Goal: Task Accomplishment & Management: Use online tool/utility

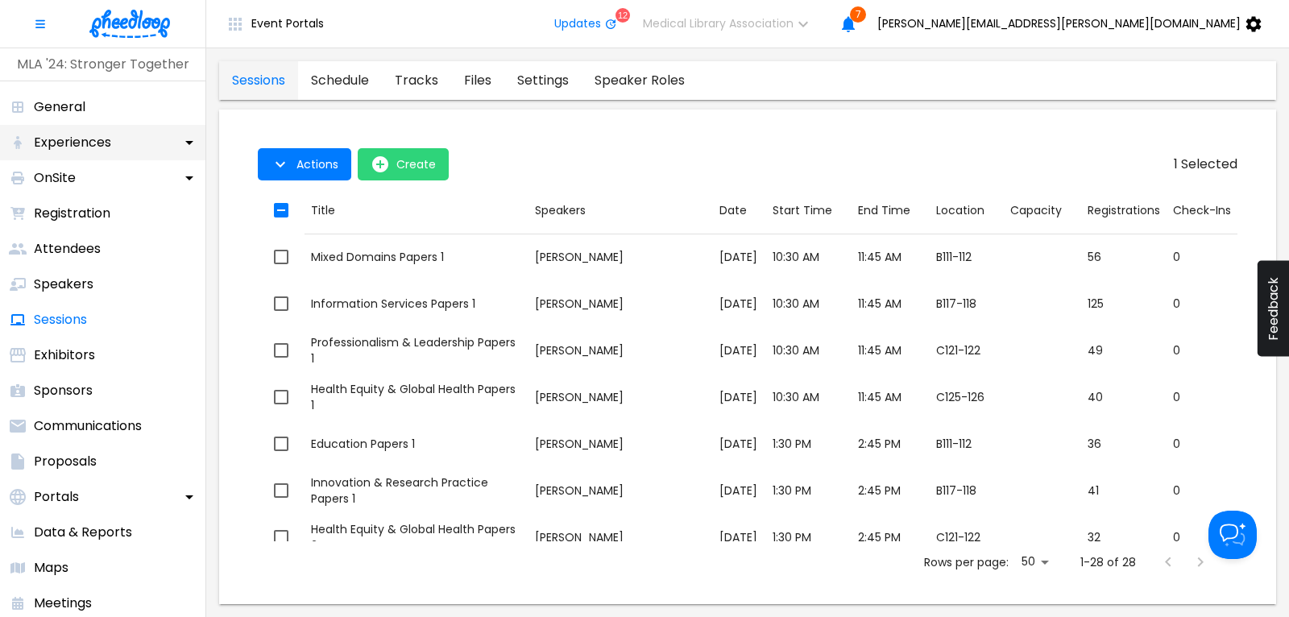
scroll to position [1000, 0]
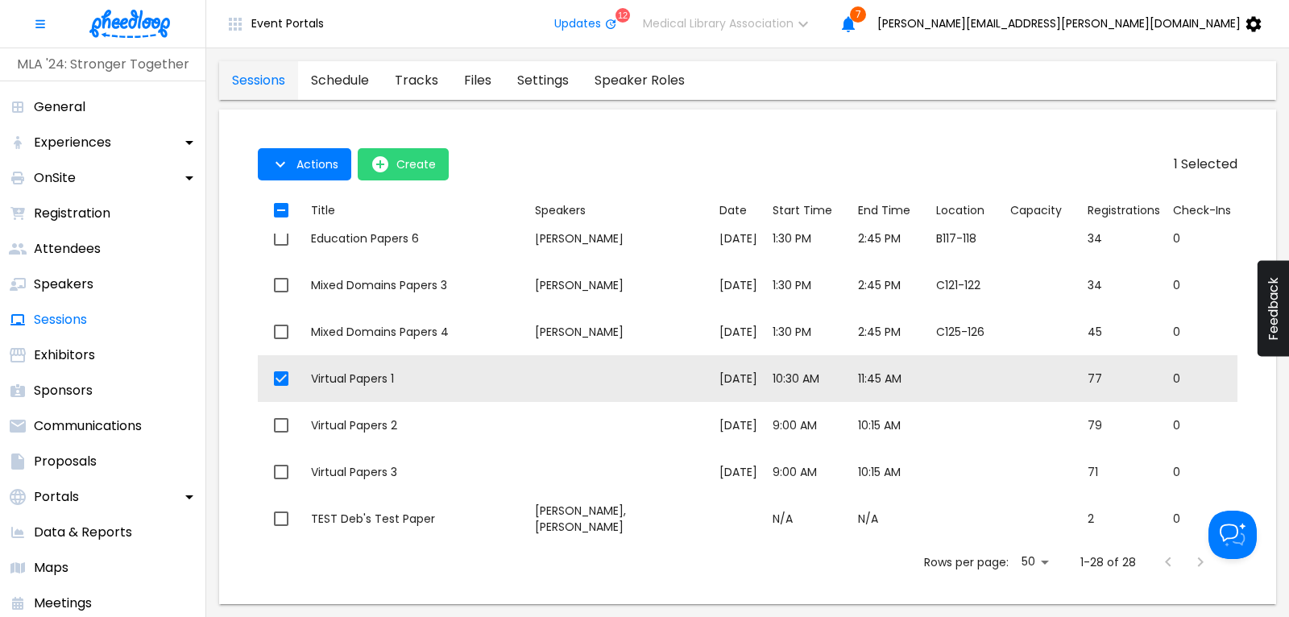
click at [110, 23] on img at bounding box center [129, 24] width 81 height 28
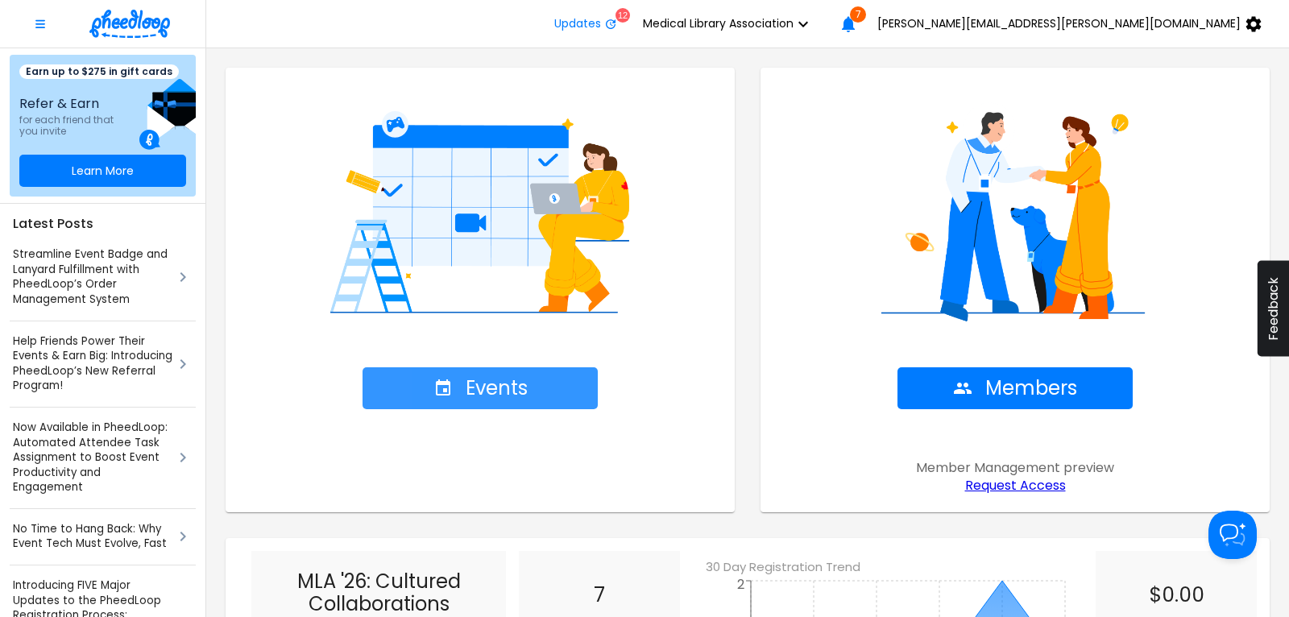
click at [474, 388] on span "Events" at bounding box center [481, 388] width 94 height 23
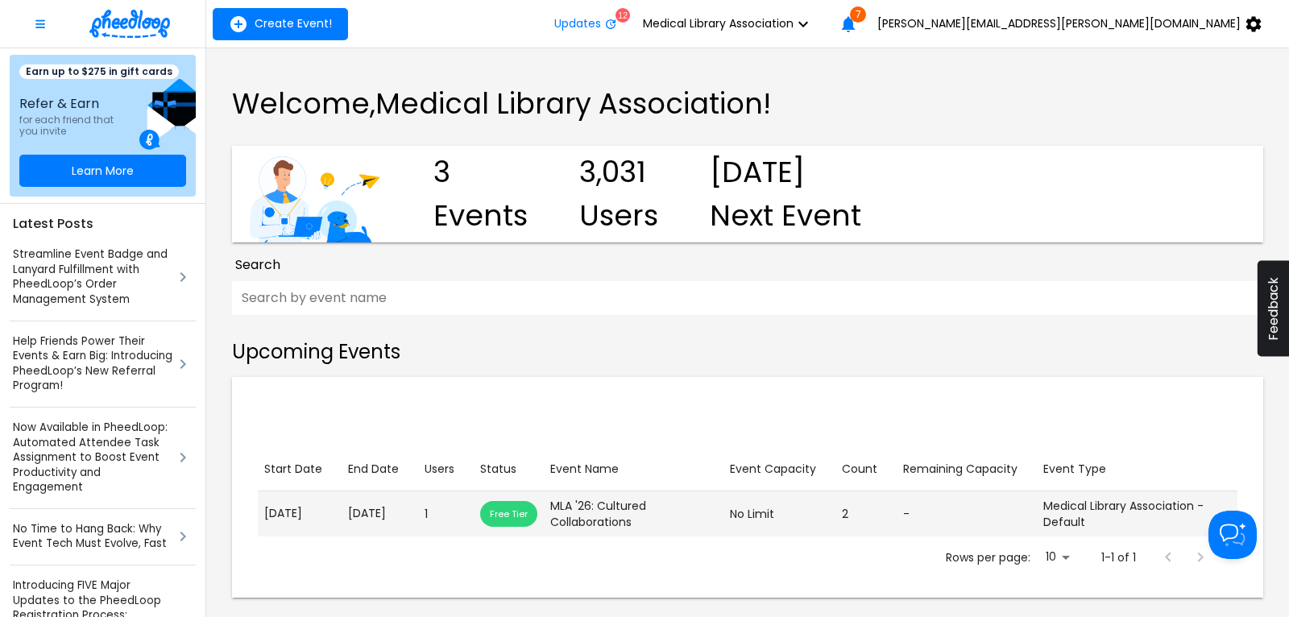
click at [375, 513] on p "[DATE]" at bounding box center [380, 513] width 64 height 17
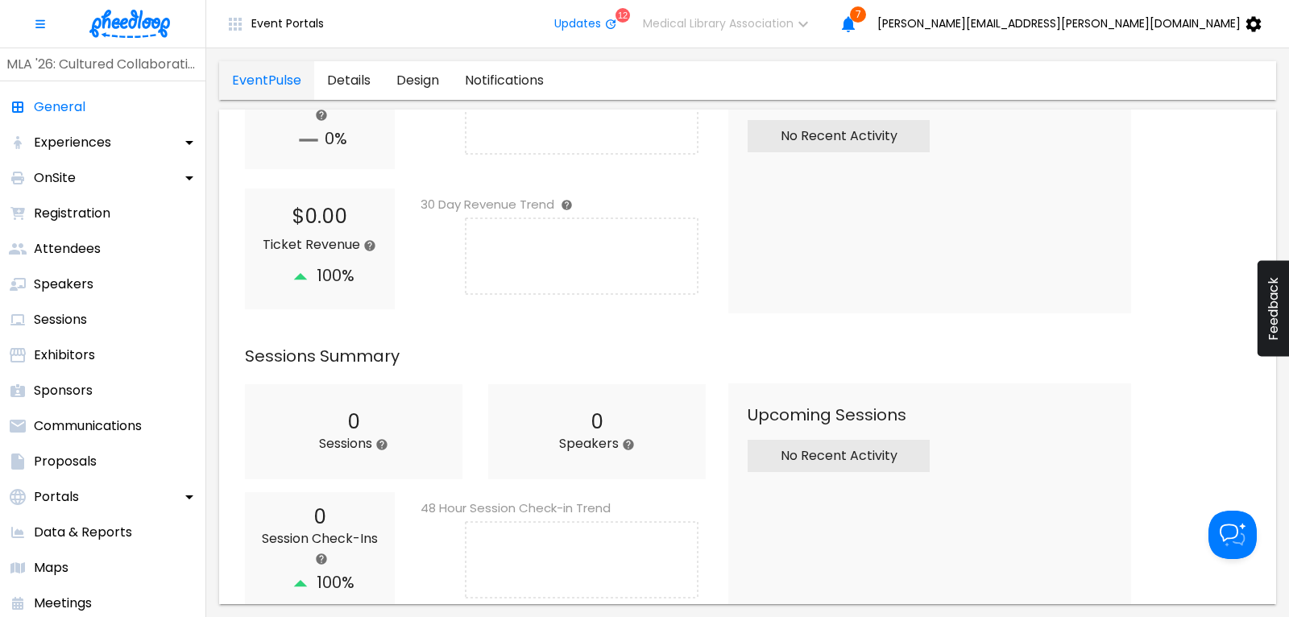
scroll to position [544, 0]
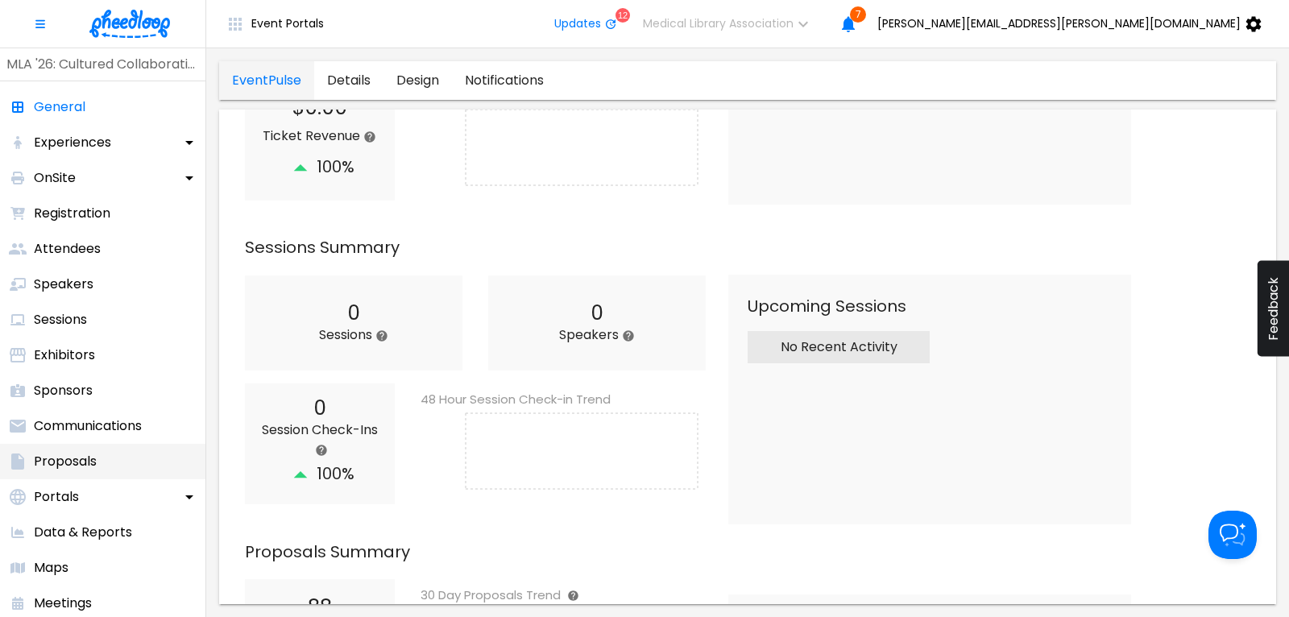
click at [81, 455] on p "Proposals" at bounding box center [65, 461] width 63 height 19
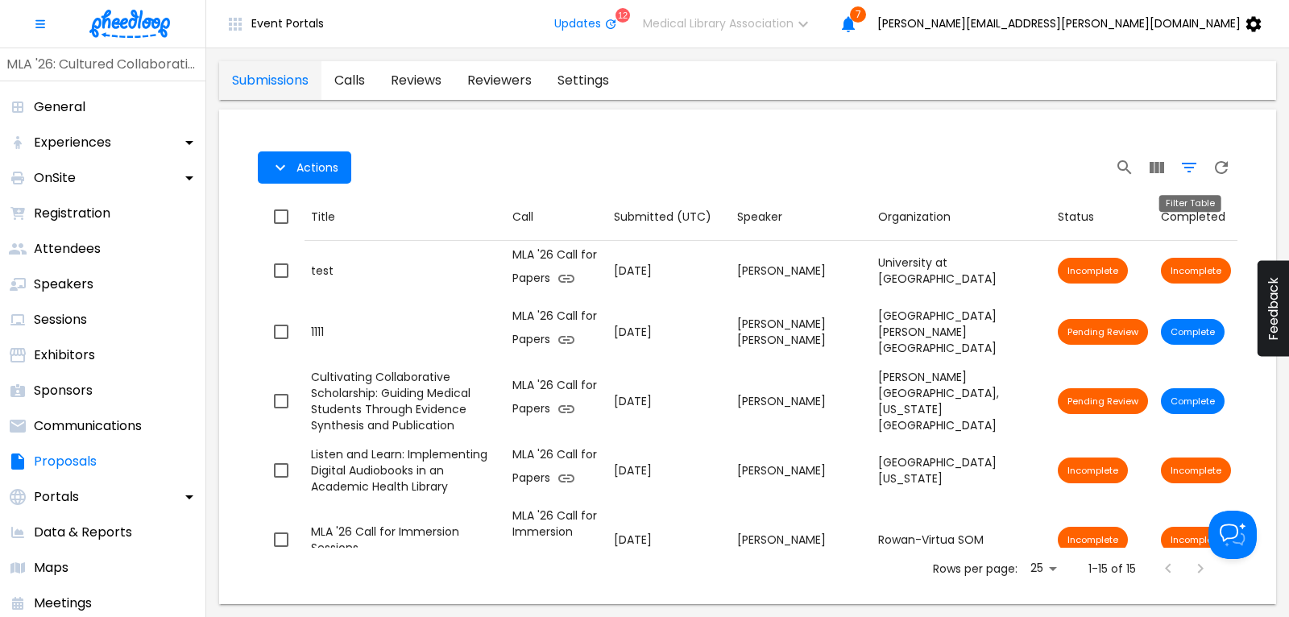
click at [1190, 161] on icon "Filter Table" at bounding box center [1189, 167] width 19 height 19
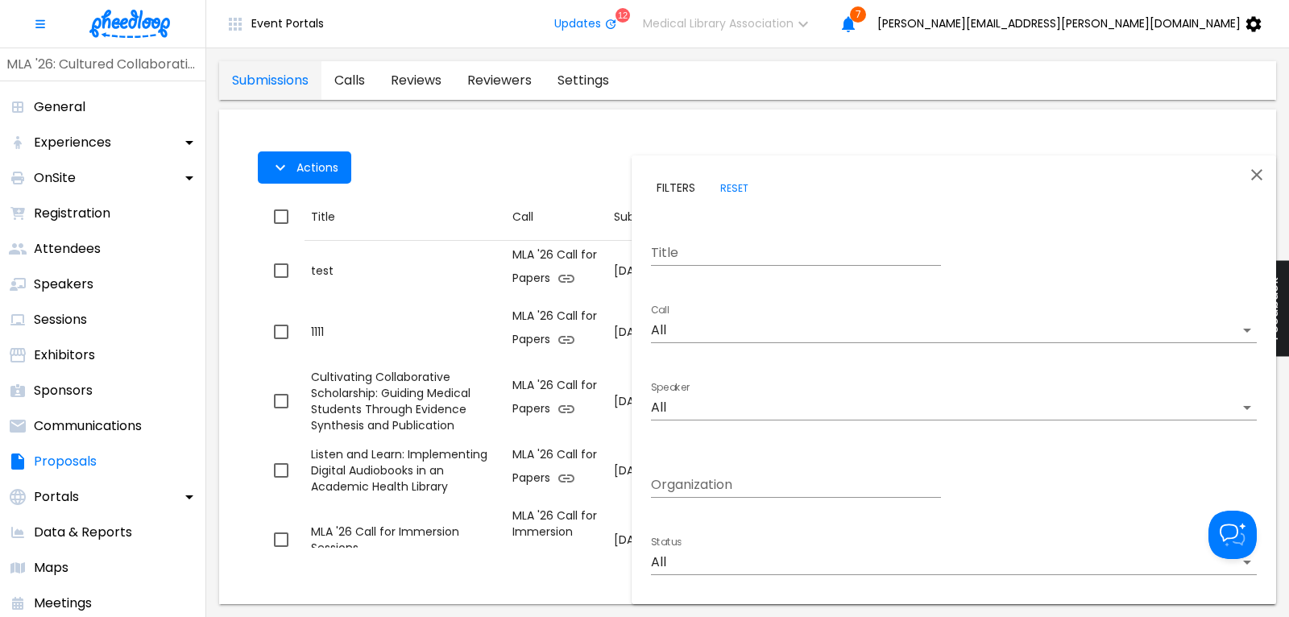
click at [758, 321] on body "Event Portals Updates 12 Medical Library Association 7 [PERSON_NAME][EMAIL_ADDR…" at bounding box center [644, 308] width 1289 height 617
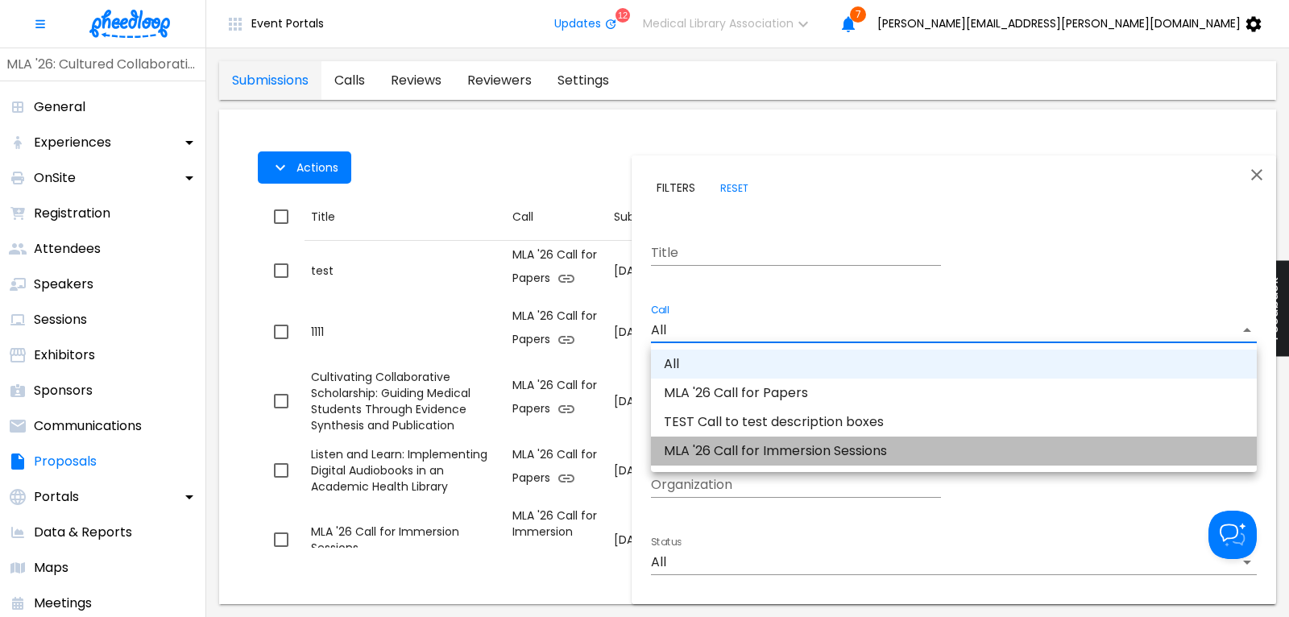
click at [808, 451] on li "MLA '26 Call for Immersion Sessions" at bounding box center [954, 451] width 606 height 29
type input "CALKIRA09Z18DK8"
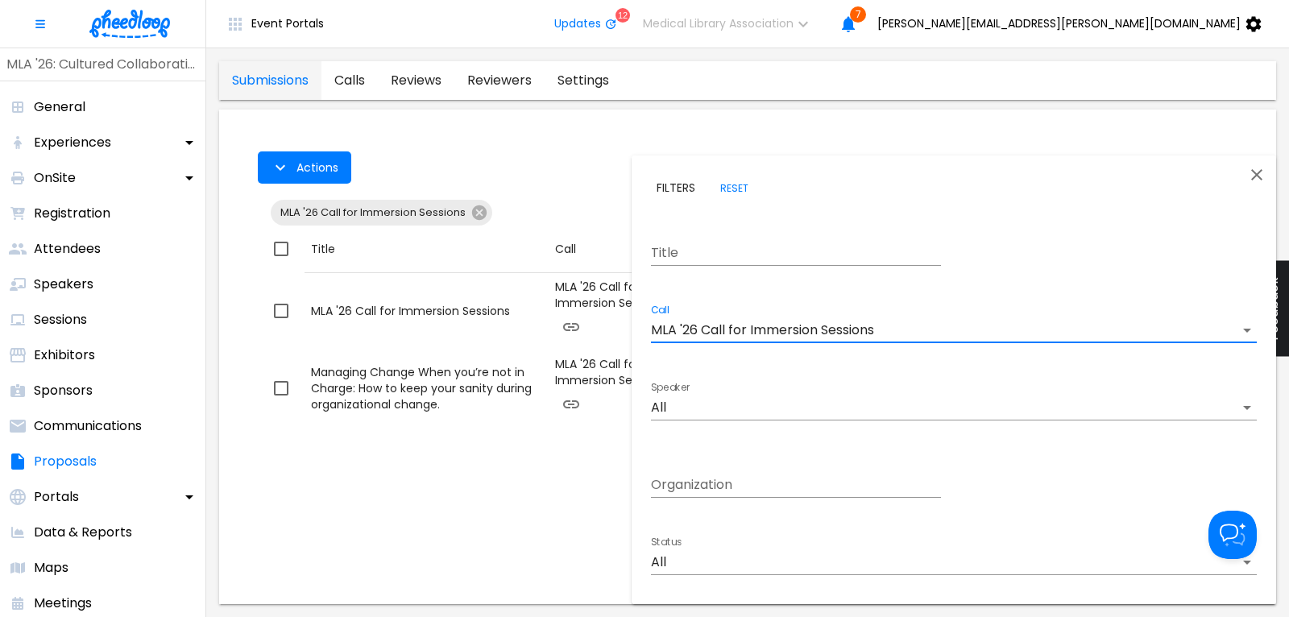
click at [667, 563] on body "Event Portals Updates 12 Medical Library Association 7 [PERSON_NAME][EMAIL_ADDR…" at bounding box center [644, 308] width 1289 height 617
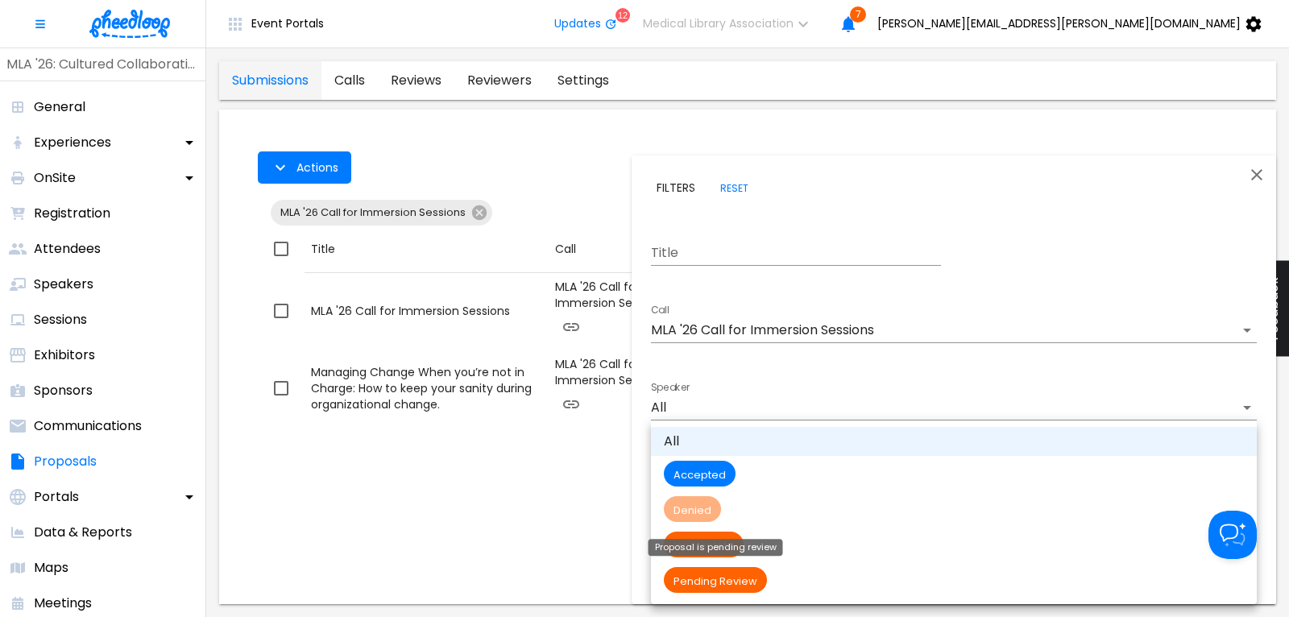
click at [720, 583] on span "Pending Review" at bounding box center [715, 582] width 103 height 14
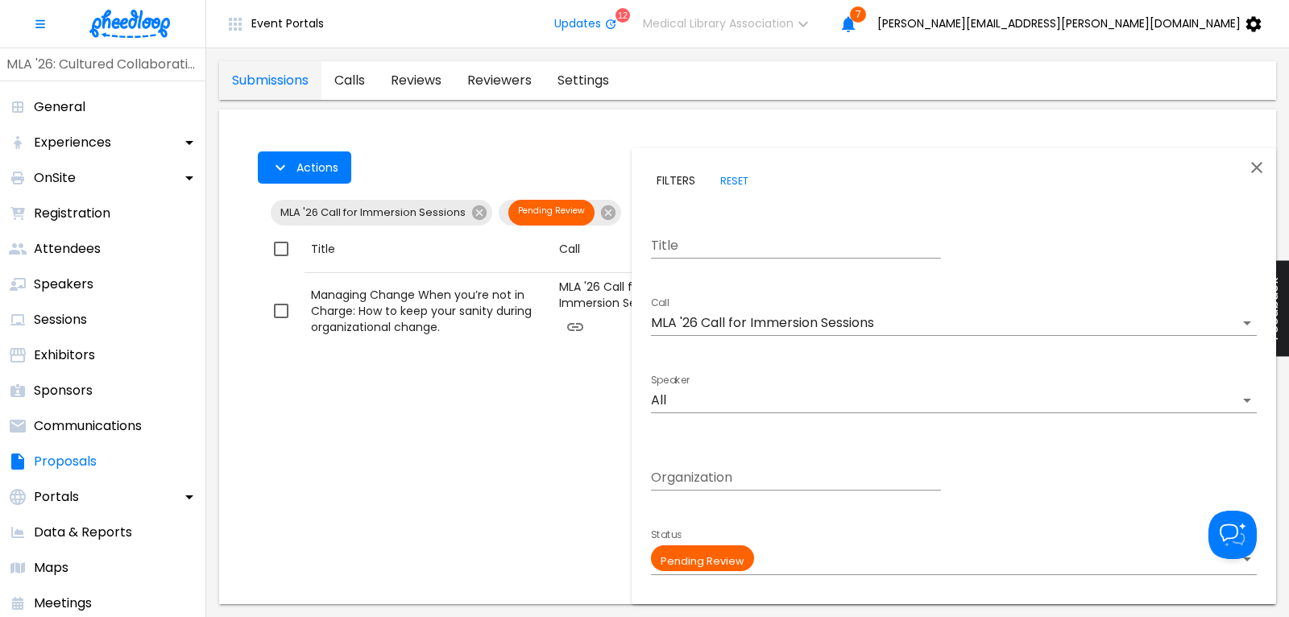
click at [740, 553] on body "Event Portals Updates 12 Medical Library Association 7 [PERSON_NAME][EMAIL_ADDR…" at bounding box center [644, 308] width 1289 height 617
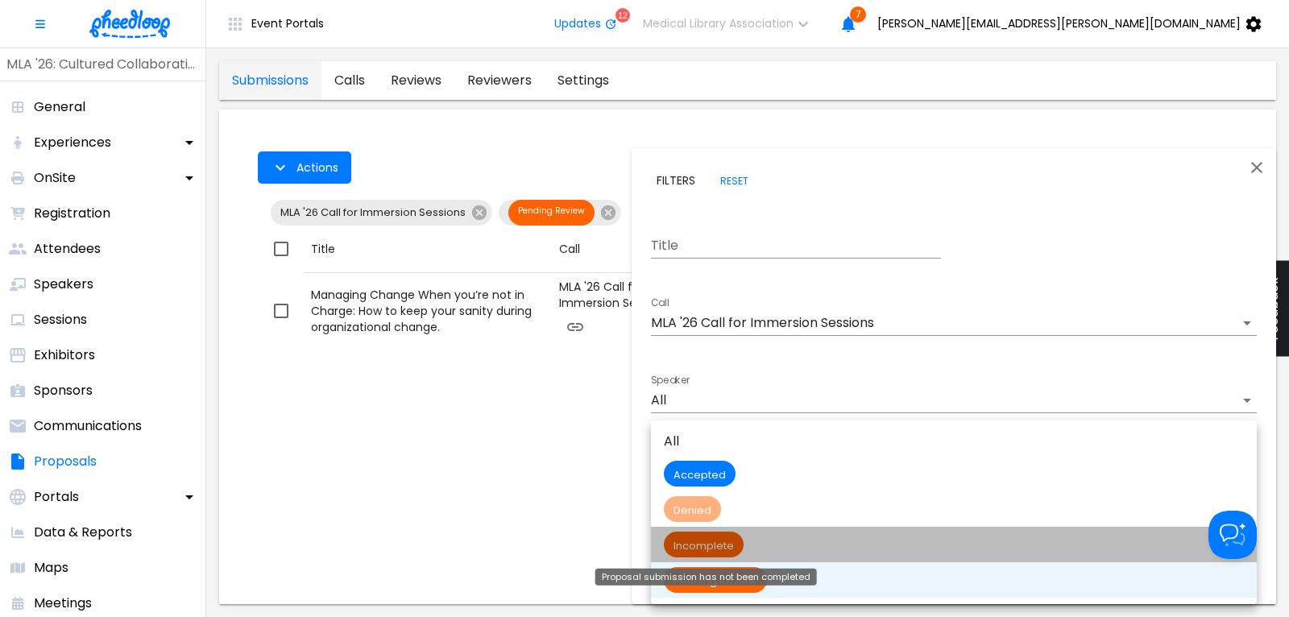
click at [724, 546] on span "Incomplete" at bounding box center [704, 546] width 80 height 14
type input "Incomplete"
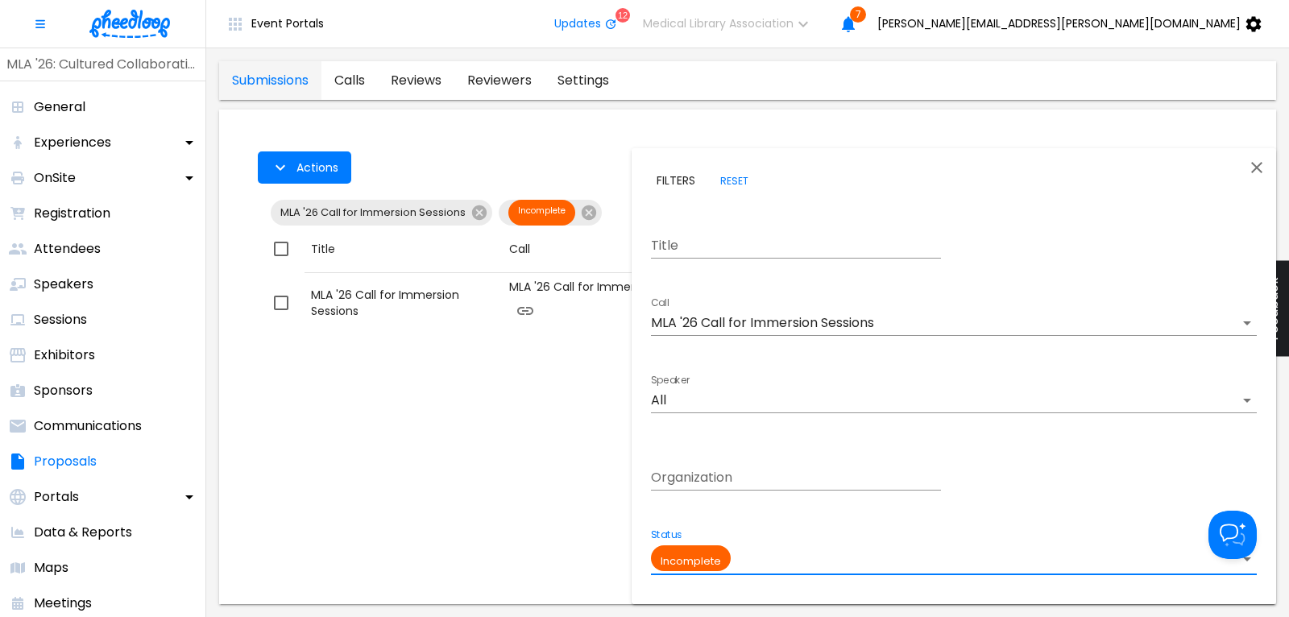
click at [1264, 165] on icon "Close" at bounding box center [1257, 167] width 19 height 19
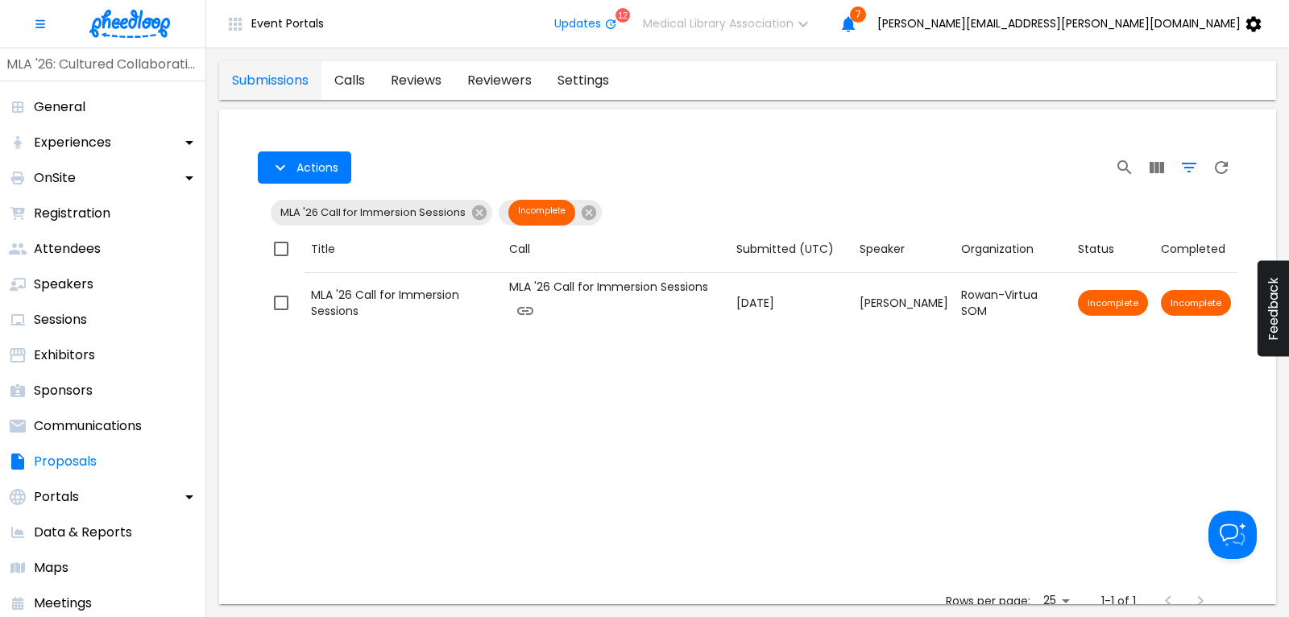
click at [1193, 163] on icon "Filter Table" at bounding box center [1189, 167] width 19 height 19
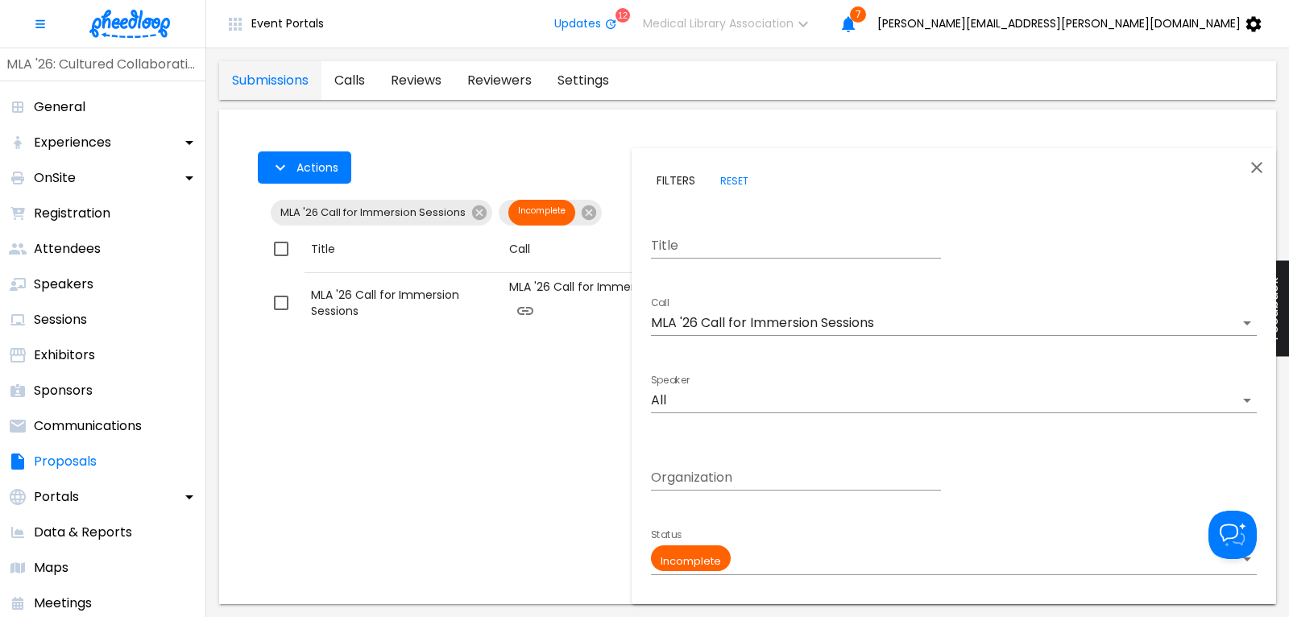
click at [764, 324] on body "Event Portals Updates 12 Medical Library Association 7 [PERSON_NAME][EMAIL_ADDR…" at bounding box center [644, 308] width 1289 height 617
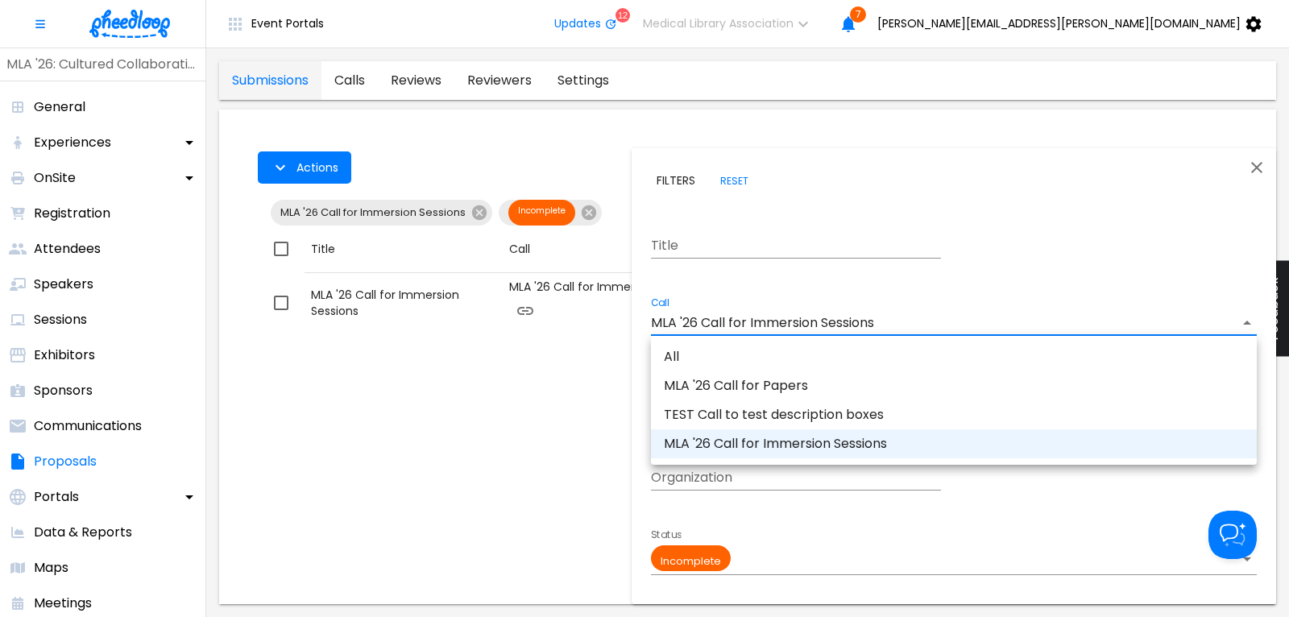
click at [767, 388] on li "MLA '26 Call for Papers" at bounding box center [954, 386] width 606 height 29
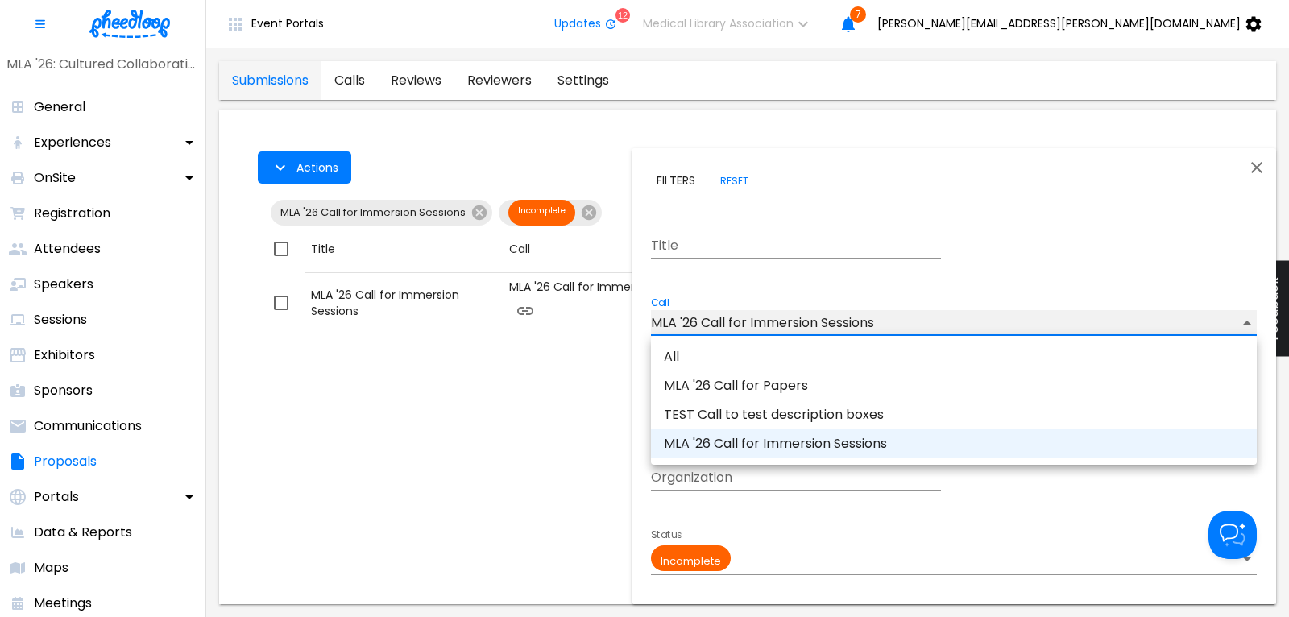
type input "CAL6J58XLN5OUAT"
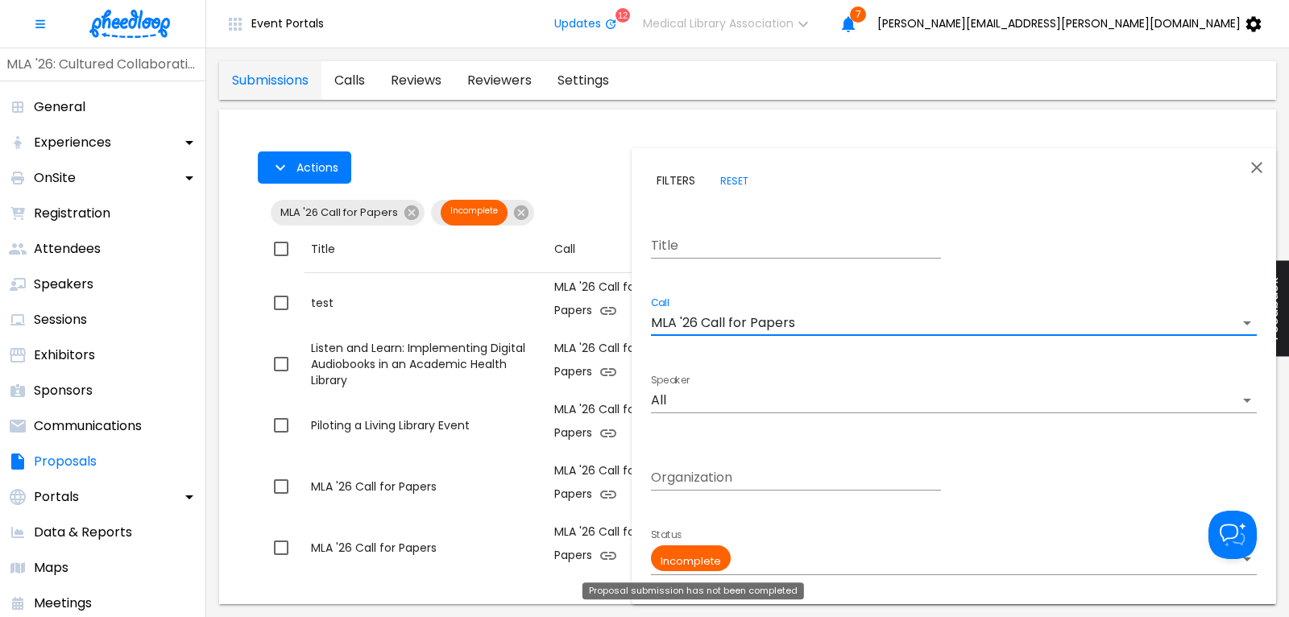
click at [700, 560] on body "Event Portals Updates 12 Medical Library Association 7 [PERSON_NAME][EMAIL_ADDR…" at bounding box center [644, 308] width 1289 height 617
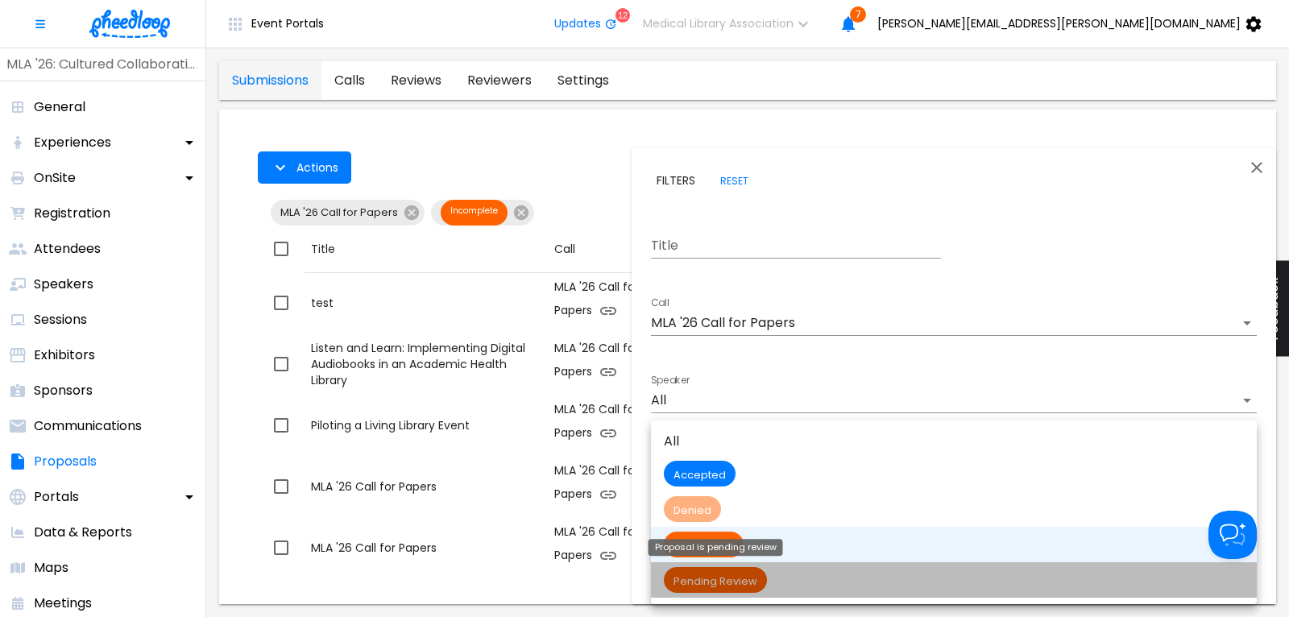
click at [741, 583] on span "Pending Review" at bounding box center [715, 582] width 103 height 14
type input "Pending Review"
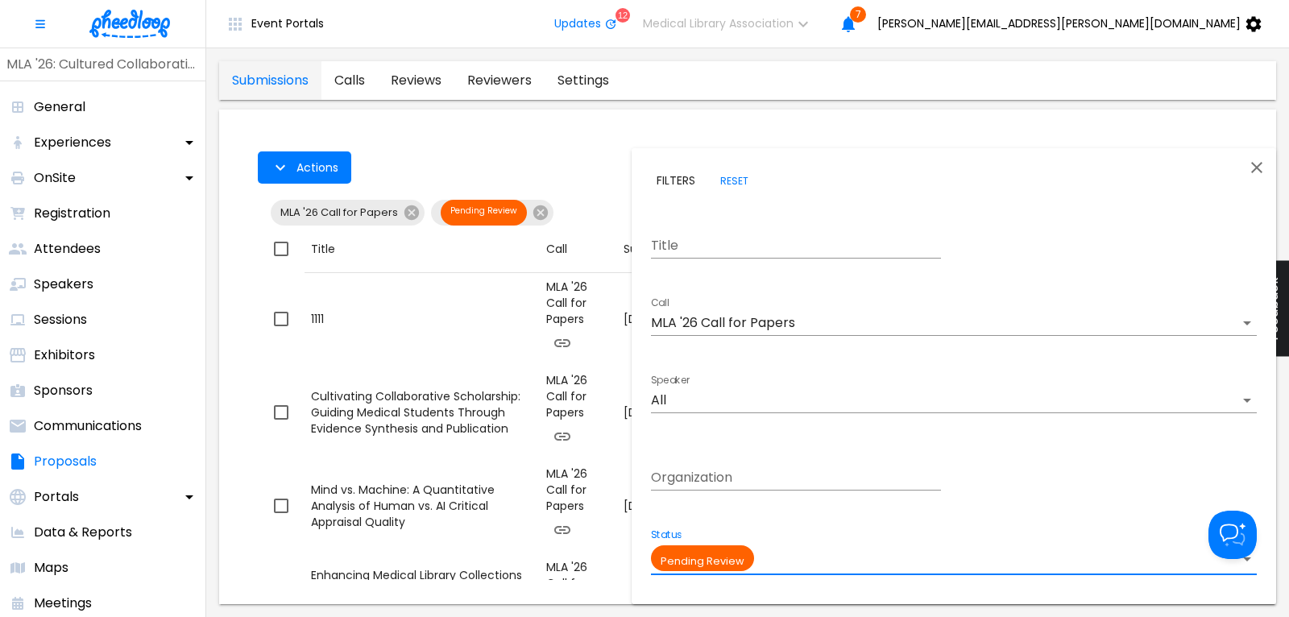
click at [1256, 164] on icon "Close" at bounding box center [1257, 167] width 19 height 19
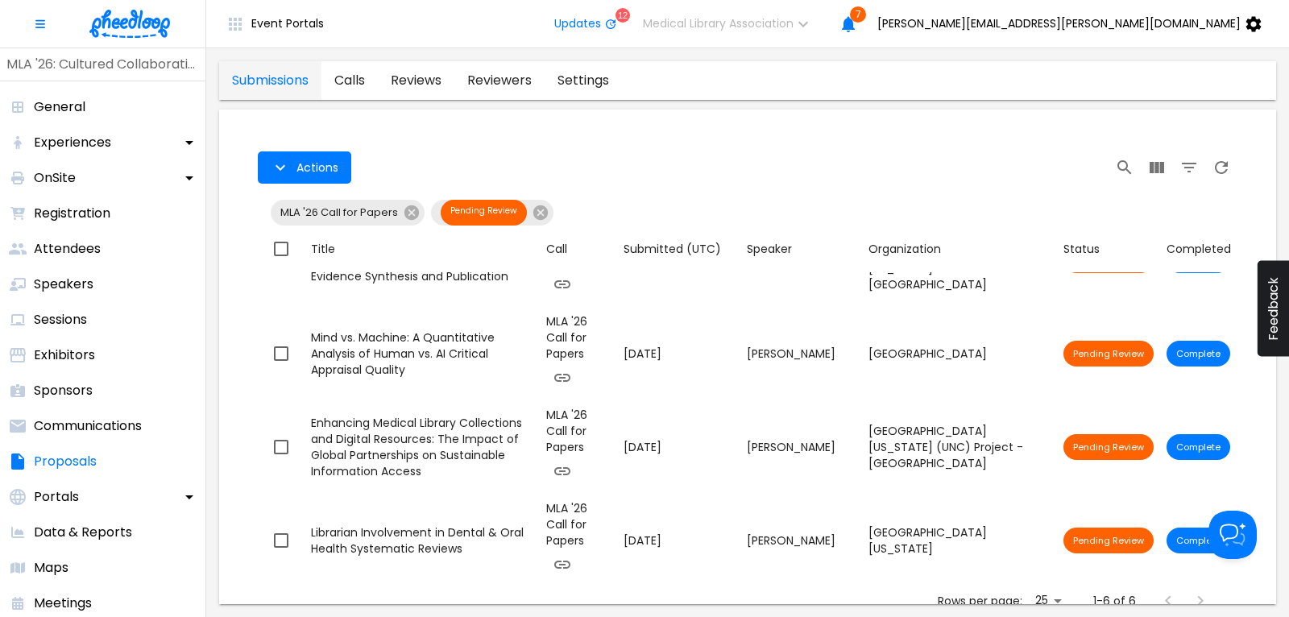
scroll to position [156, 0]
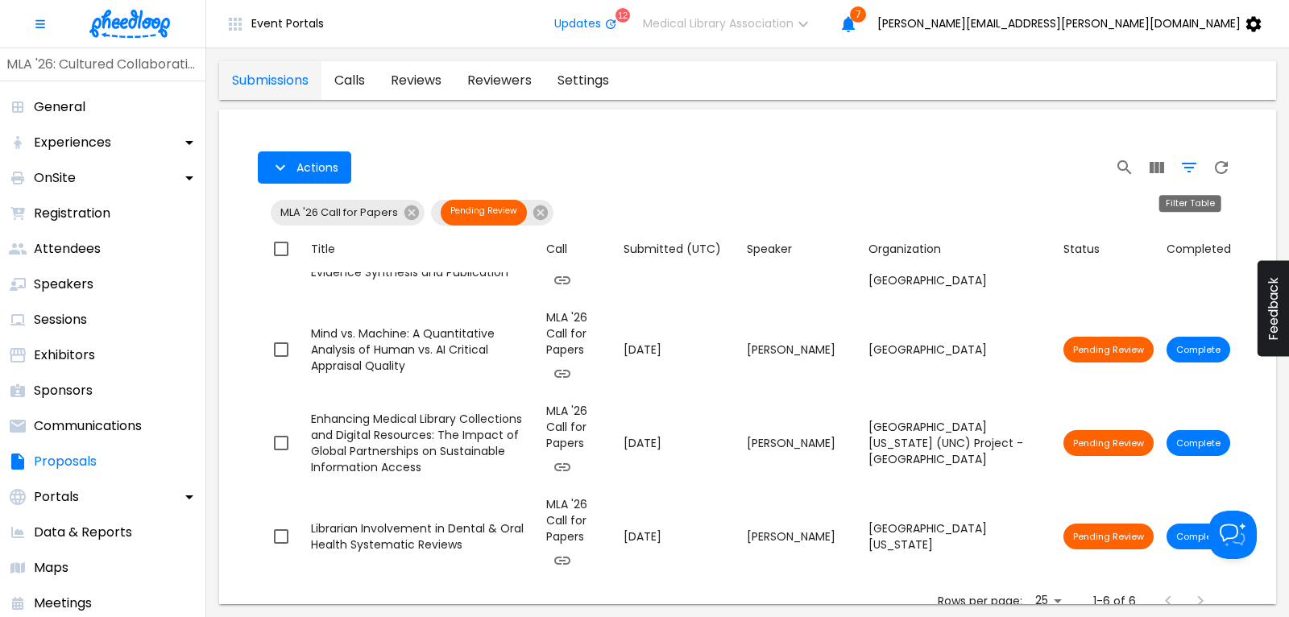
click at [1190, 160] on icon "Filter Table" at bounding box center [1189, 167] width 19 height 19
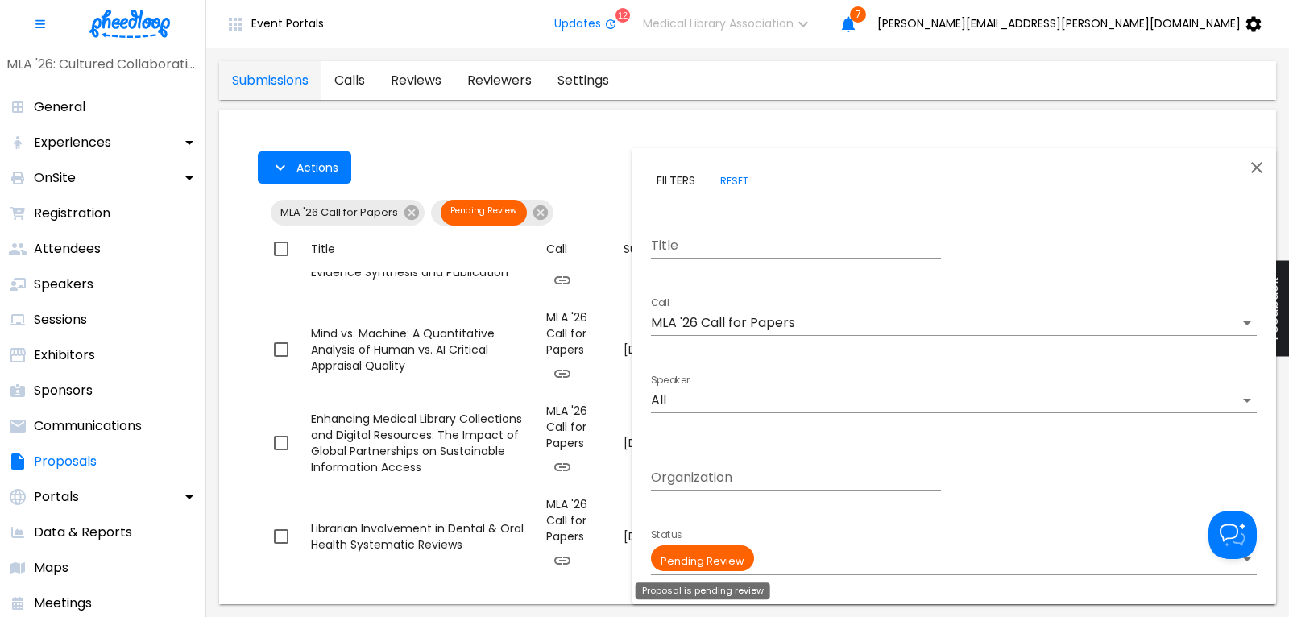
click at [734, 557] on body "Event Portals Updates 12 Medical Library Association 7 [PERSON_NAME][EMAIL_ADDR…" at bounding box center [644, 308] width 1289 height 617
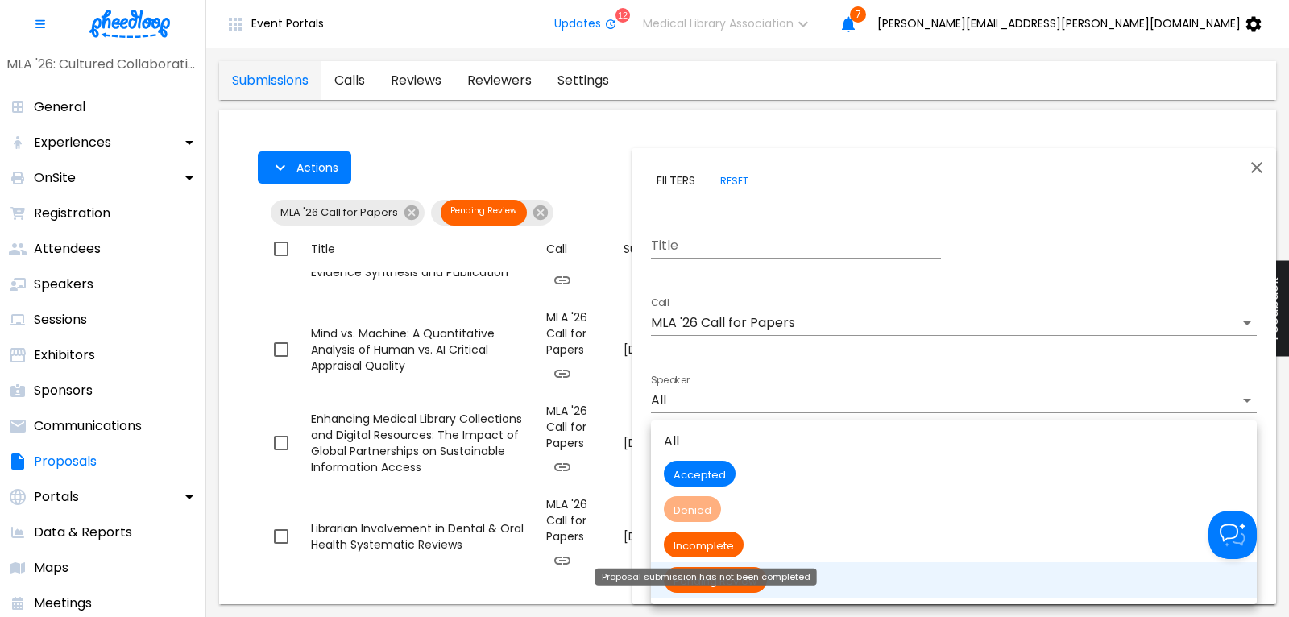
click at [723, 545] on span "Incomplete" at bounding box center [704, 546] width 80 height 14
type input "Incomplete"
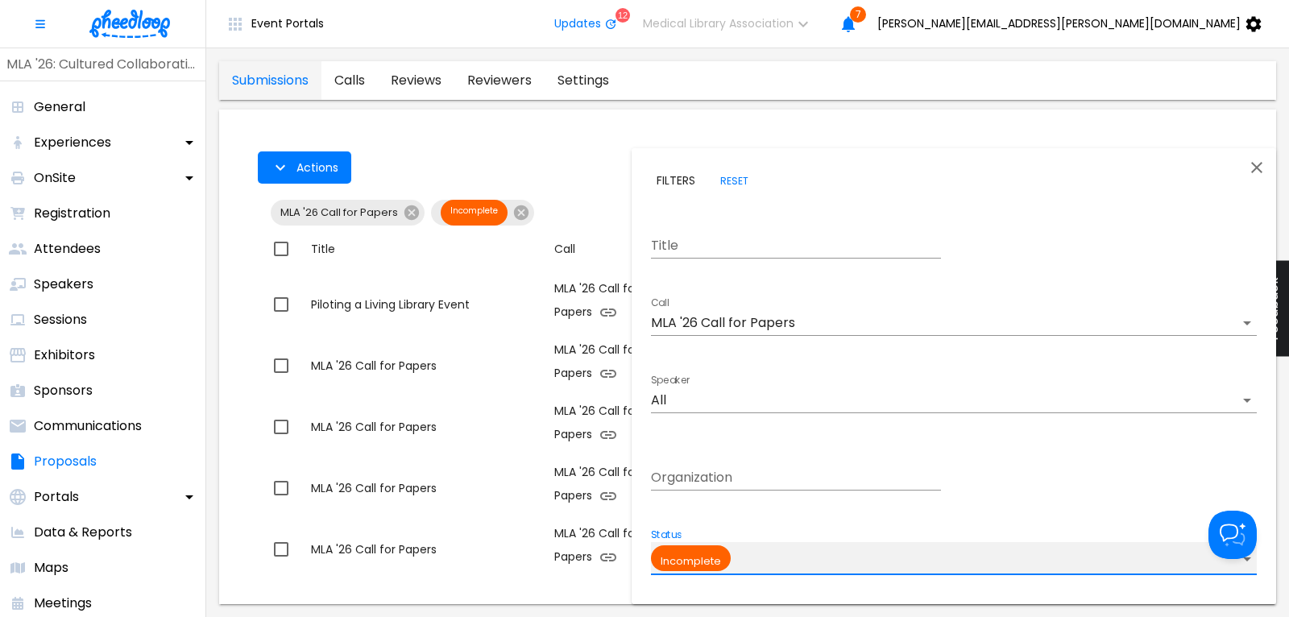
scroll to position [121, 0]
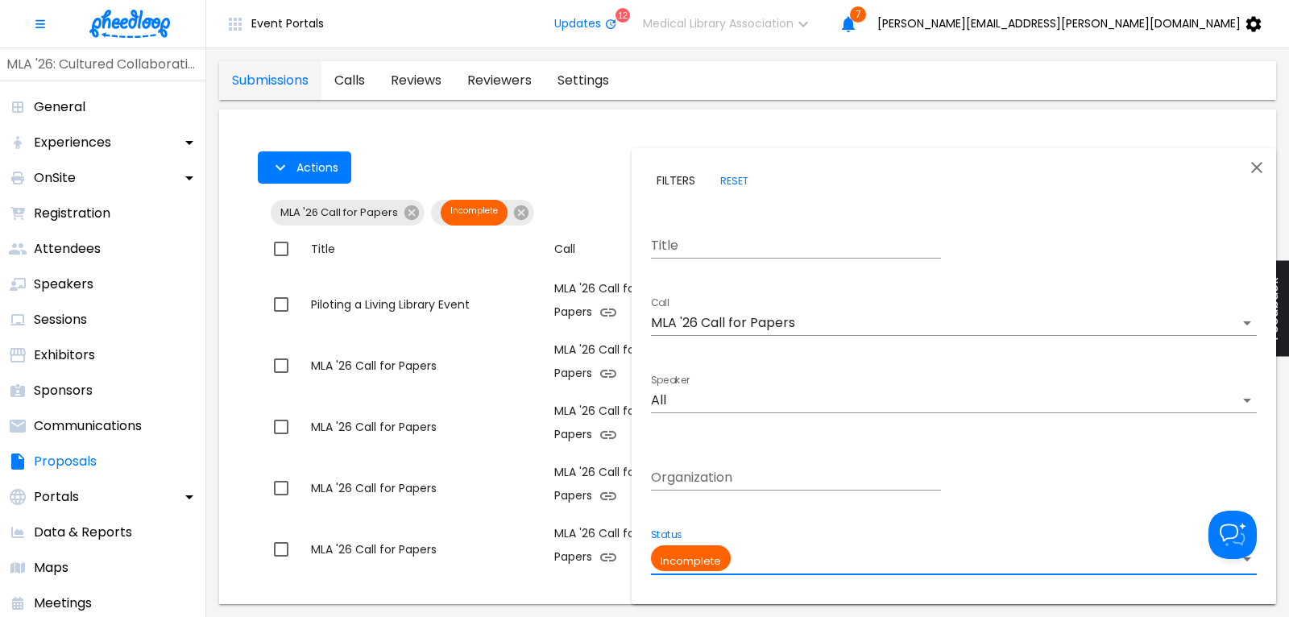
click at [1259, 167] on icon "Close" at bounding box center [1257, 167] width 11 height 11
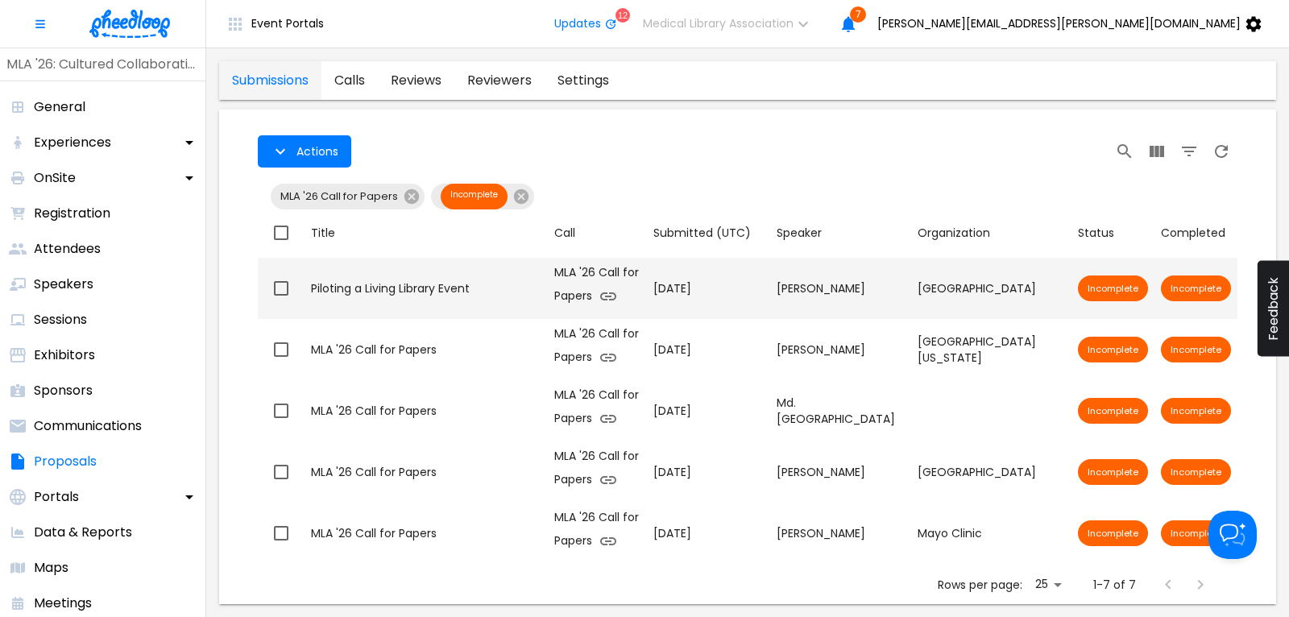
scroll to position [17, 0]
